Goal: Find specific page/section: Find specific page/section

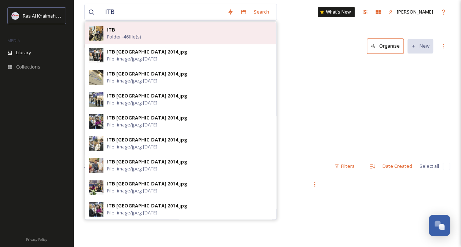
click at [130, 34] on span "Folder - 46 file(s)" at bounding box center [124, 36] width 34 height 7
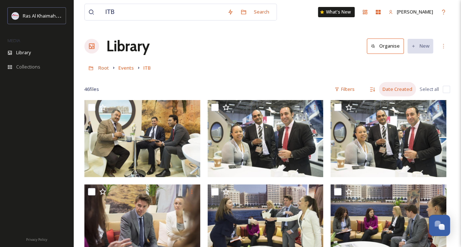
click at [399, 90] on div "Date Created" at bounding box center [397, 89] width 37 height 14
click at [351, 67] on div "Root Events ITB" at bounding box center [267, 68] width 366 height 14
click at [131, 15] on input "ITB" at bounding box center [163, 12] width 122 height 16
type input "ITB Berlin"
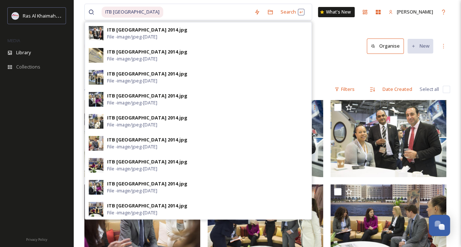
click at [336, 62] on div "Root Events ITB" at bounding box center [267, 68] width 366 height 14
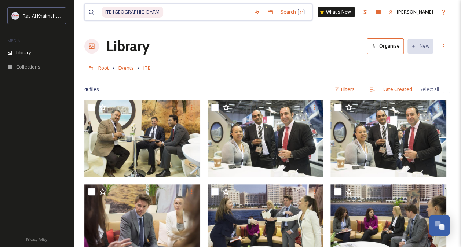
drag, startPoint x: 186, startPoint y: 11, endPoint x: 190, endPoint y: 10, distance: 4.2
click at [189, 10] on input at bounding box center [207, 12] width 87 height 16
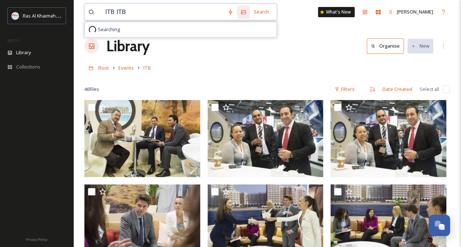
type input "ITB"
type input "ITB berlin 2024"
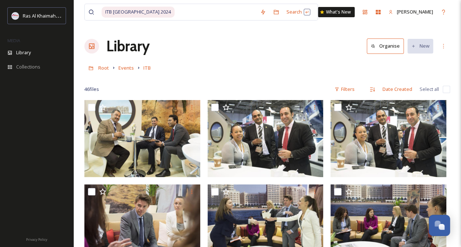
click at [248, 79] on div at bounding box center [267, 78] width 366 height 7
click at [32, 15] on span "Ras Al Khaimah Tourism Development Authority" at bounding box center [75, 15] width 104 height 7
click at [38, 15] on span "Ras Al Khaimah Tourism Development Authority" at bounding box center [75, 15] width 104 height 7
click at [36, 51] on div "Library" at bounding box center [36, 52] width 73 height 14
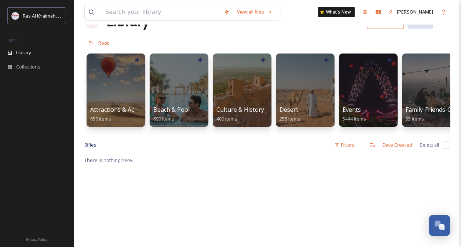
scroll to position [37, 0]
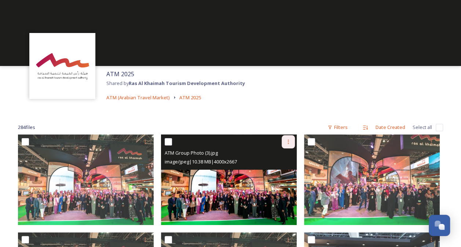
click at [289, 142] on icon at bounding box center [288, 142] width 6 height 6
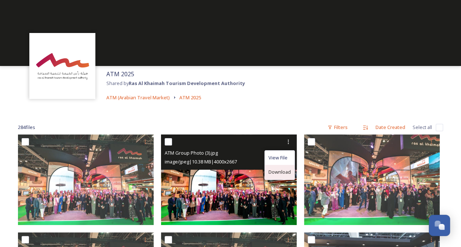
click at [284, 172] on span "Download" at bounding box center [279, 172] width 22 height 7
